Goal: Transaction & Acquisition: Book appointment/travel/reservation

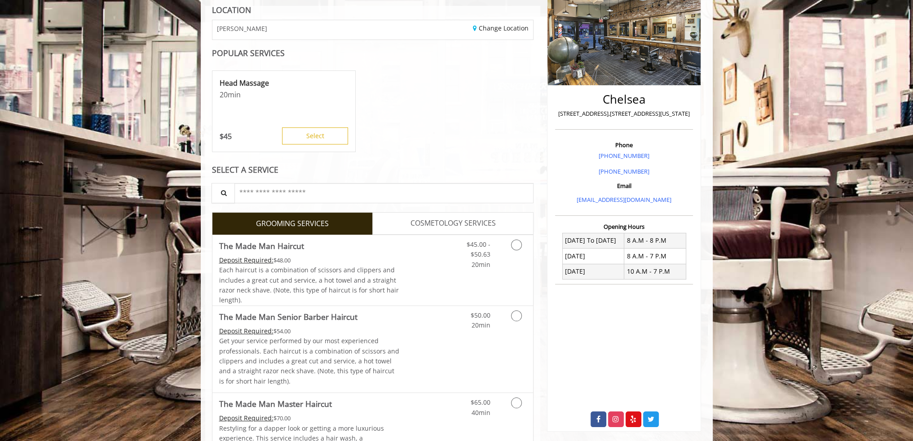
scroll to position [135, 0]
click at [515, 247] on icon "Grooming services" at bounding box center [516, 244] width 11 height 11
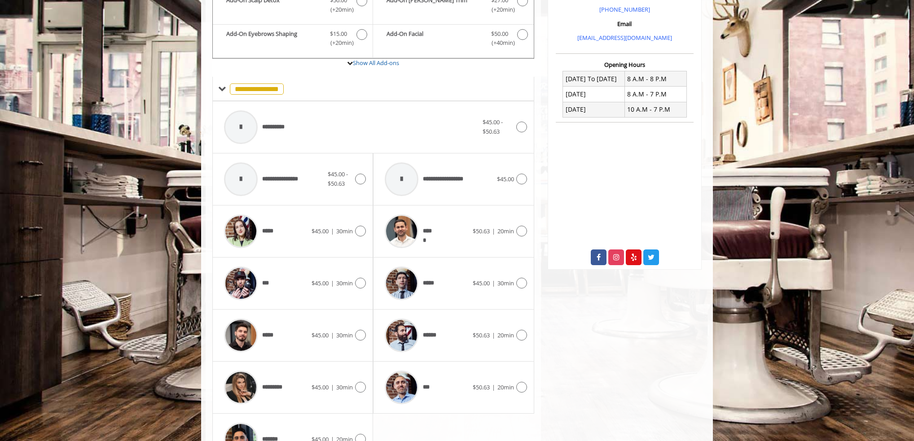
scroll to position [316, 0]
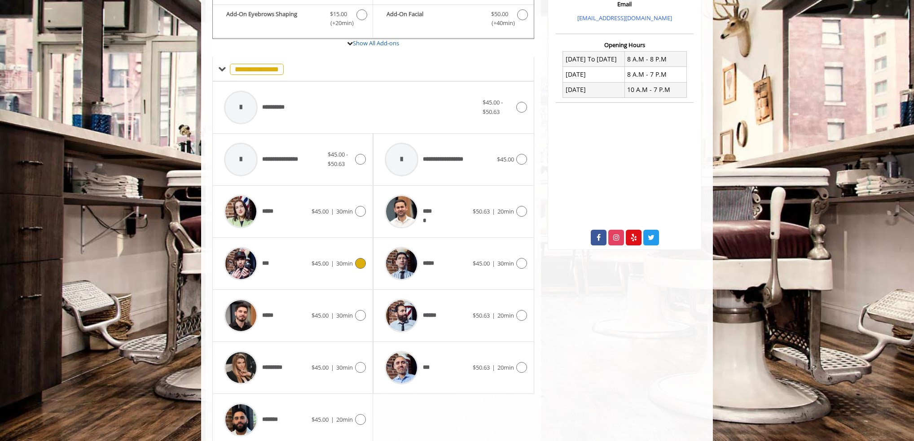
click at [361, 264] on icon at bounding box center [360, 263] width 11 height 11
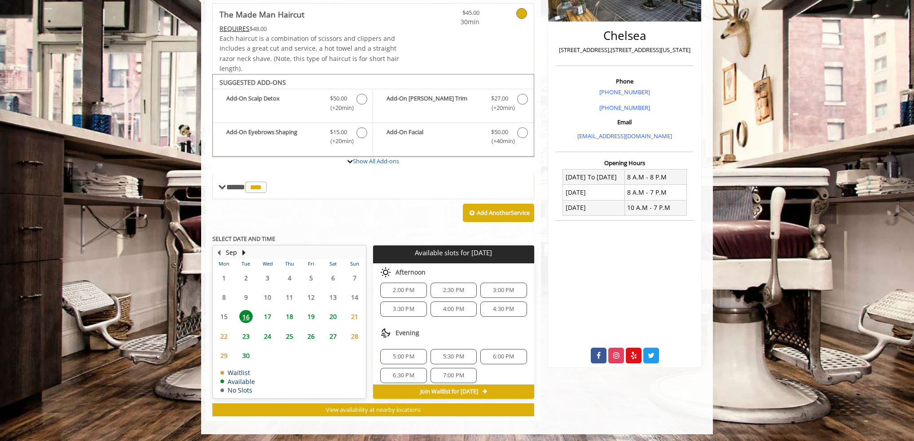
scroll to position [58, 0]
click at [453, 349] on span "5:30 PM" at bounding box center [453, 352] width 21 height 7
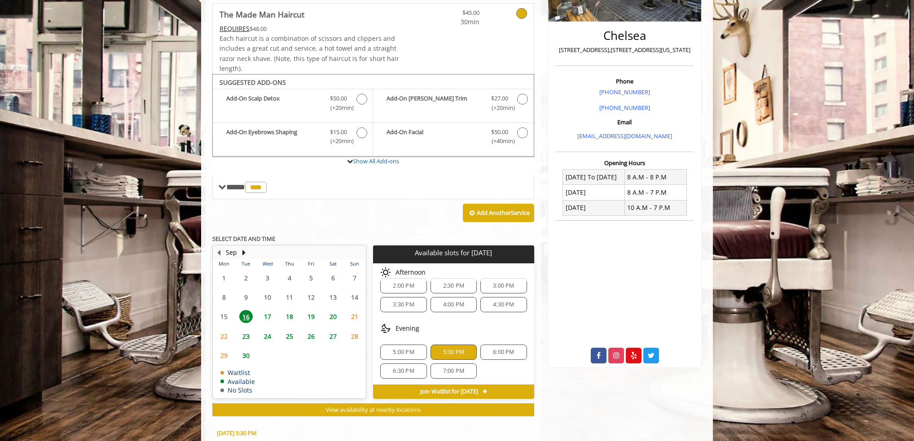
scroll to position [360, 0]
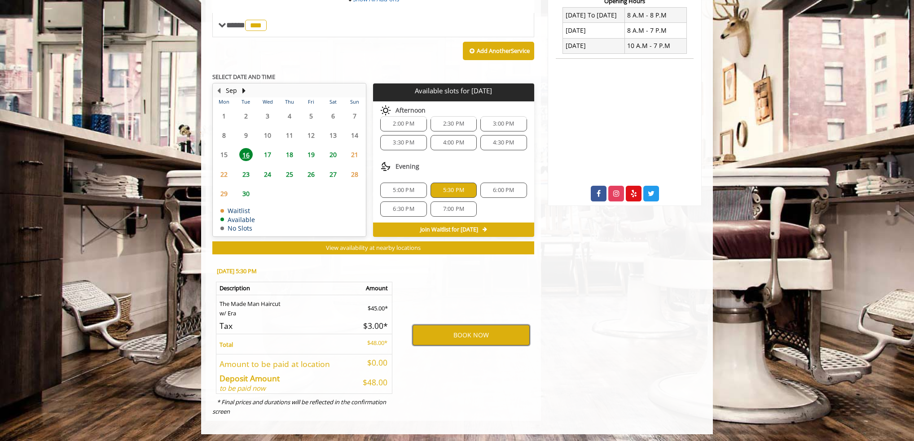
click at [476, 331] on button "BOOK NOW" at bounding box center [471, 335] width 117 height 21
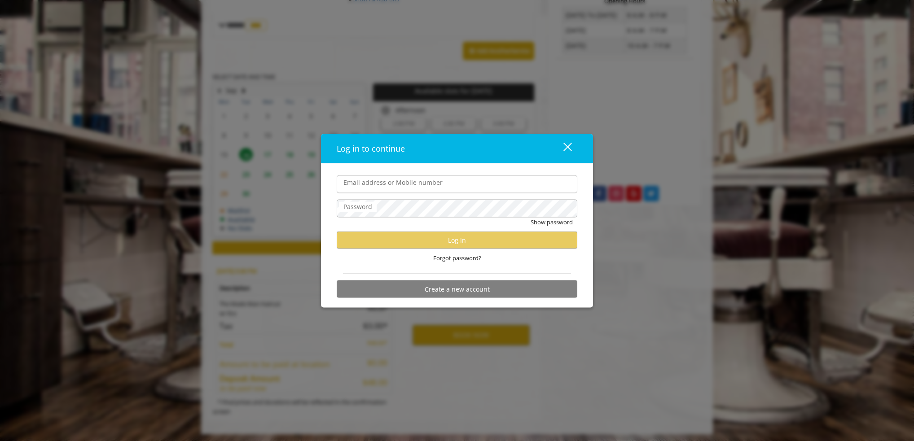
type input "**********"
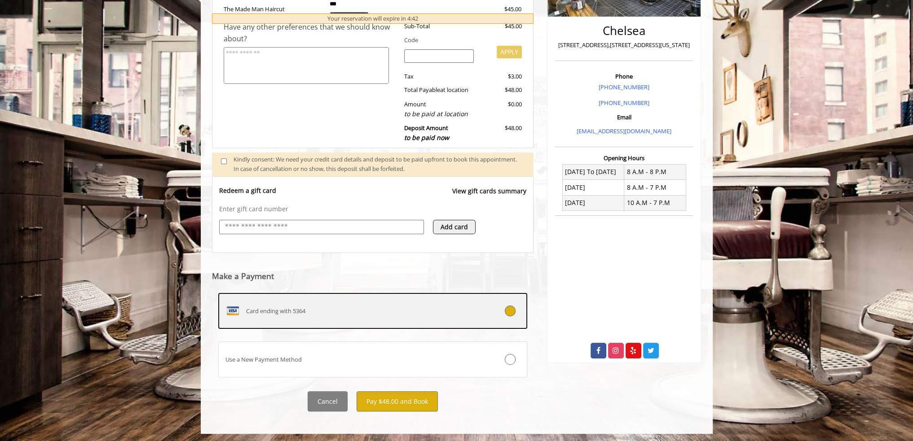
scroll to position [204, 0]
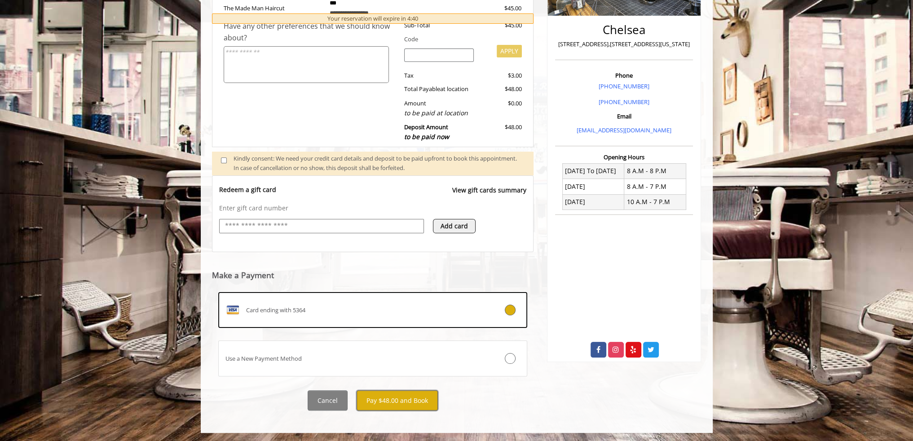
click at [397, 401] on button "Pay $48.00 and Book" at bounding box center [396, 401] width 81 height 20
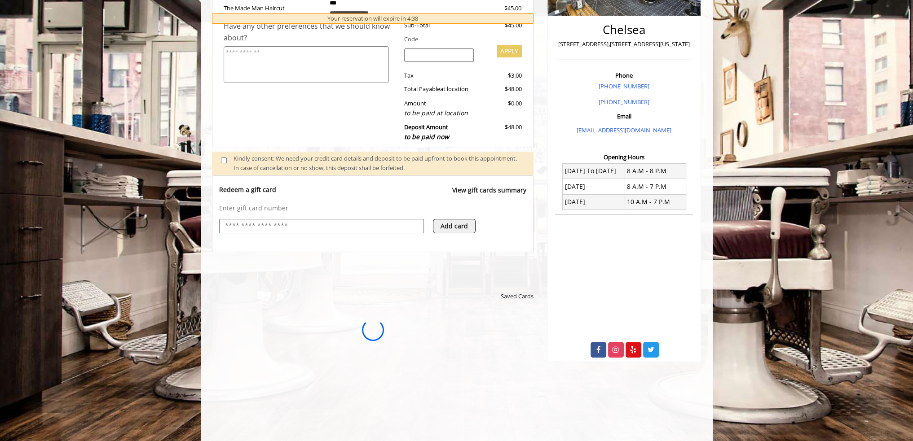
scroll to position [0, 0]
